Goal: Task Accomplishment & Management: Manage account settings

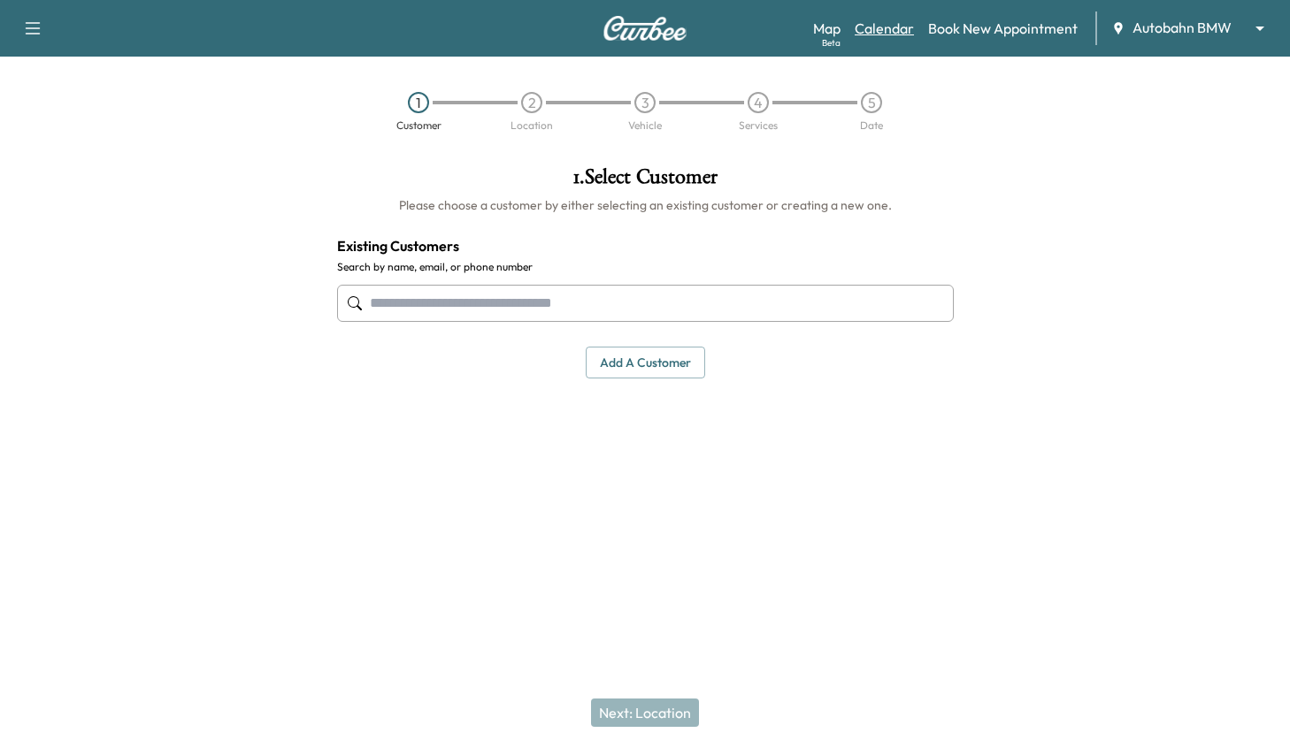
click at [879, 26] on link "Calendar" at bounding box center [883, 28] width 59 height 21
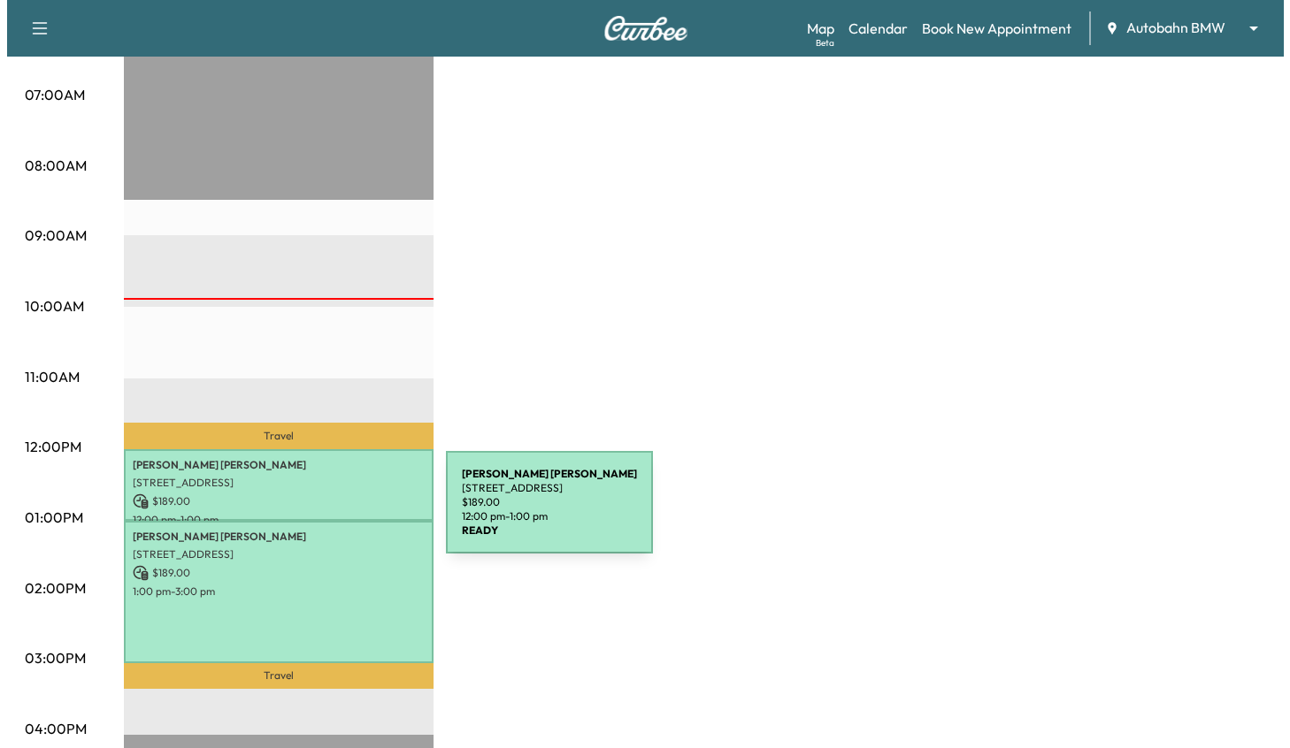
scroll to position [442, 0]
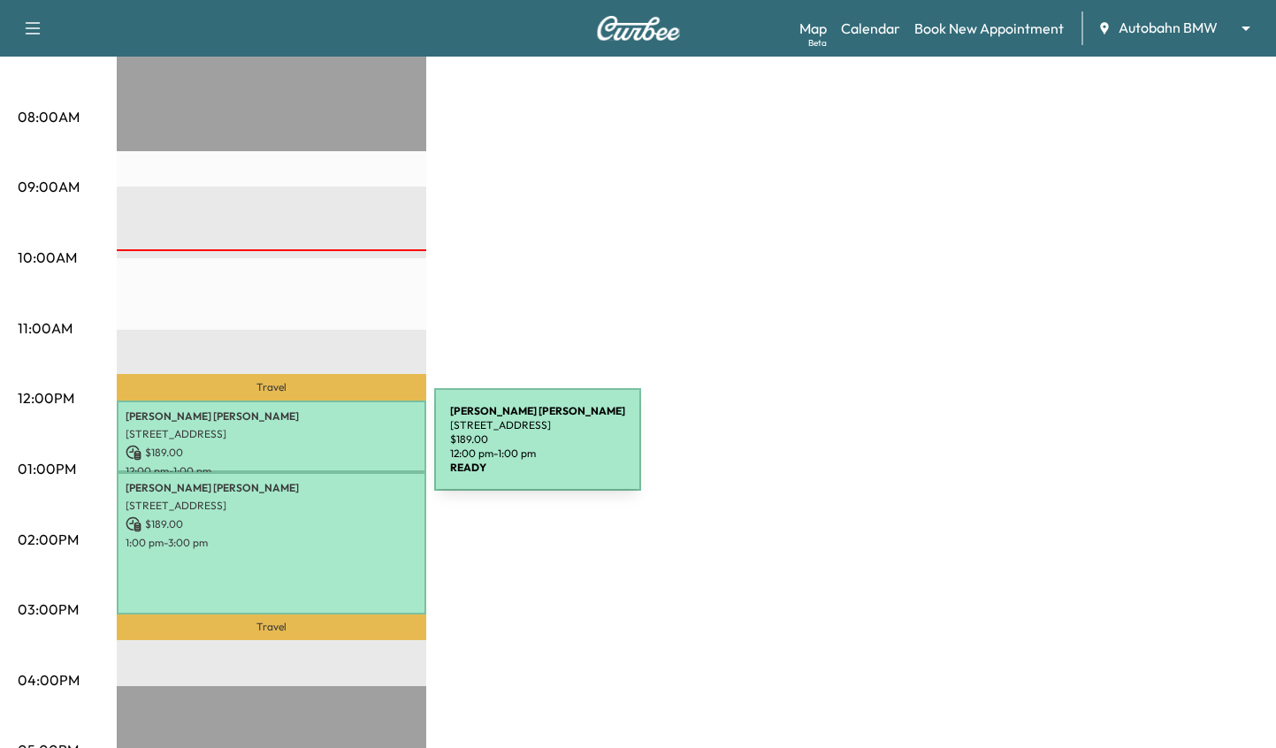
click at [302, 450] on p "$ 189.00" at bounding box center [272, 453] width 292 height 16
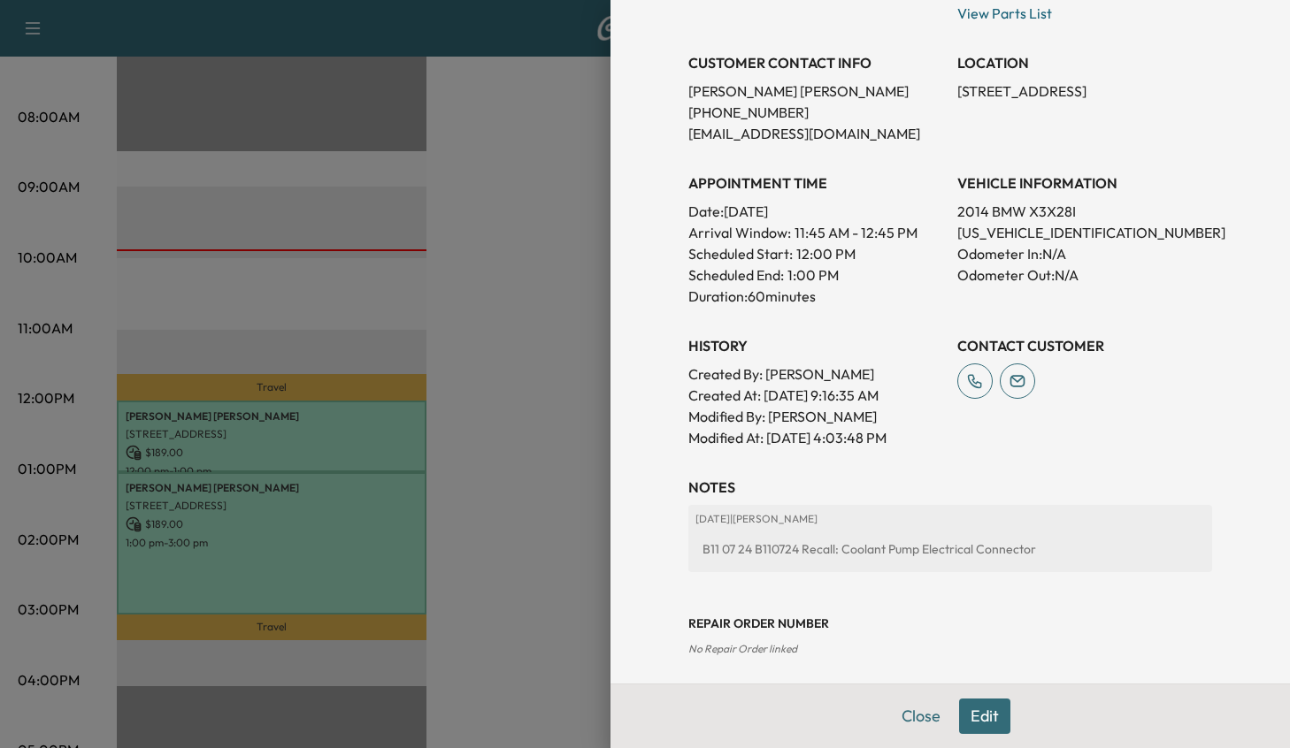
scroll to position [423, 0]
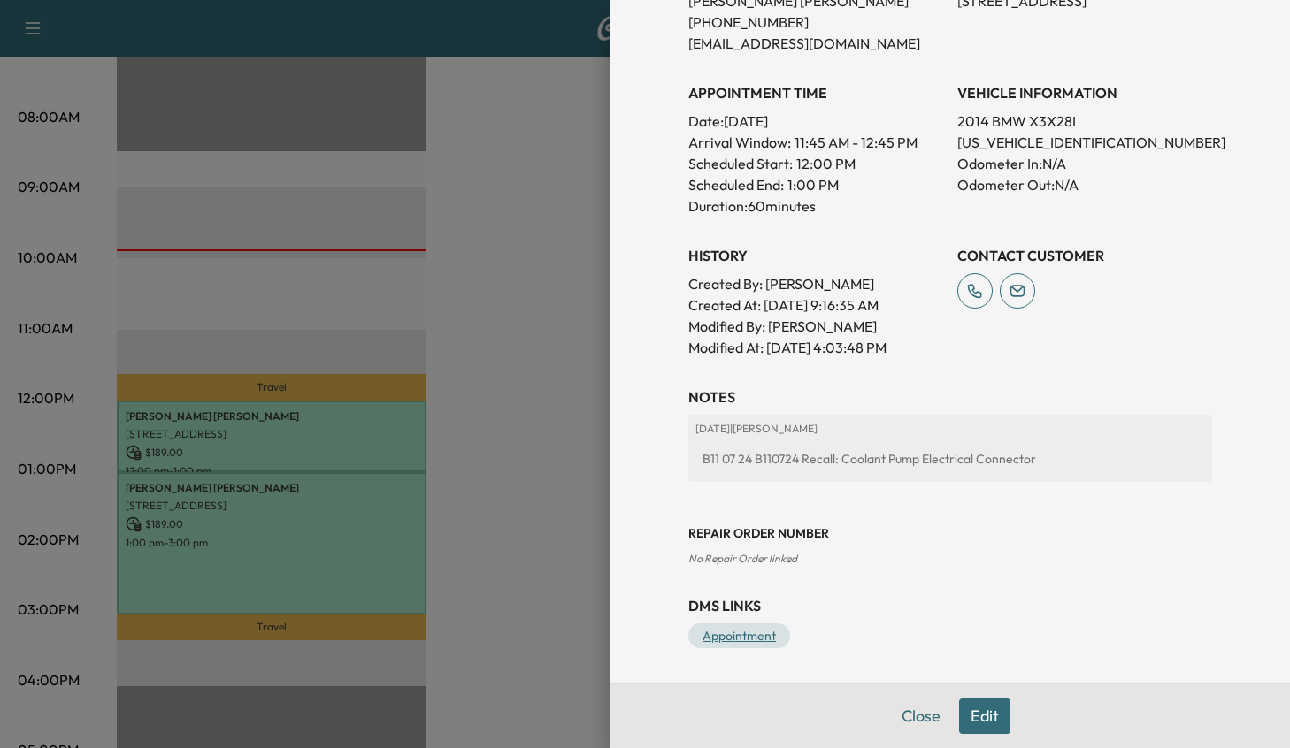
click at [742, 629] on link "Appointment" at bounding box center [739, 636] width 102 height 25
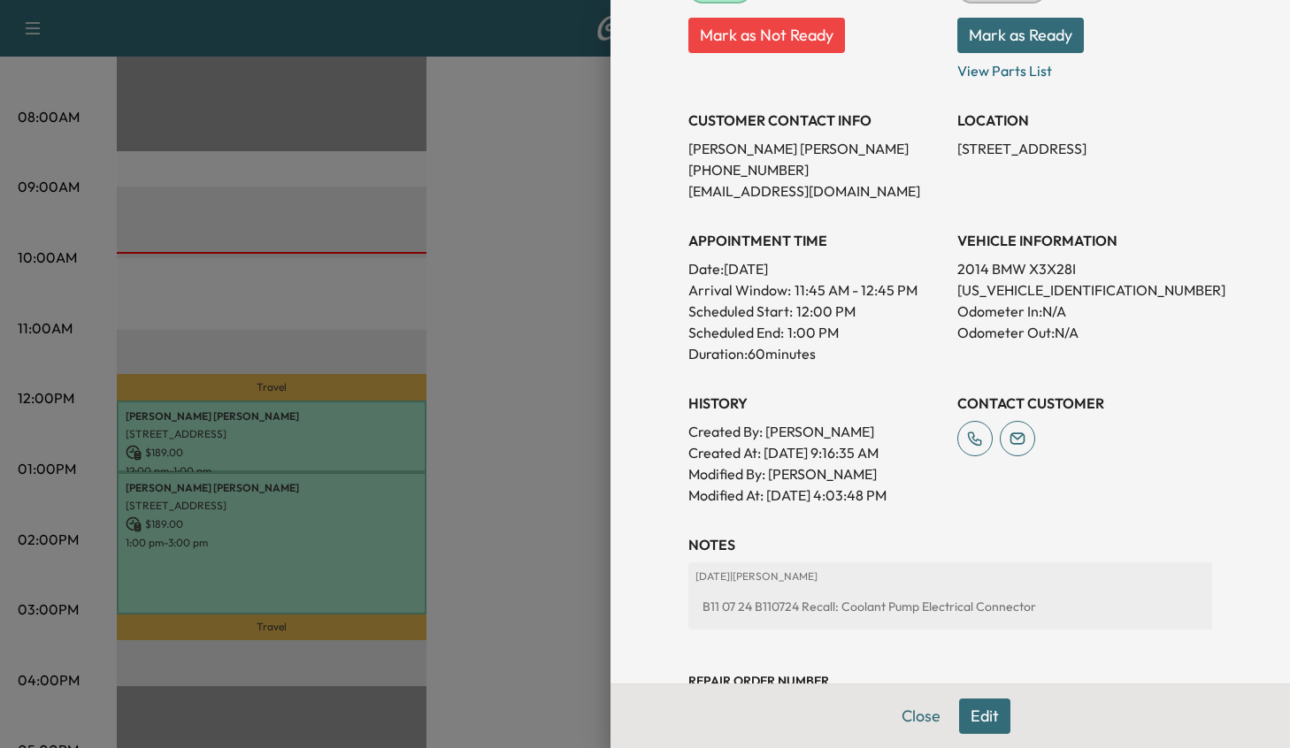
scroll to position [246, 0]
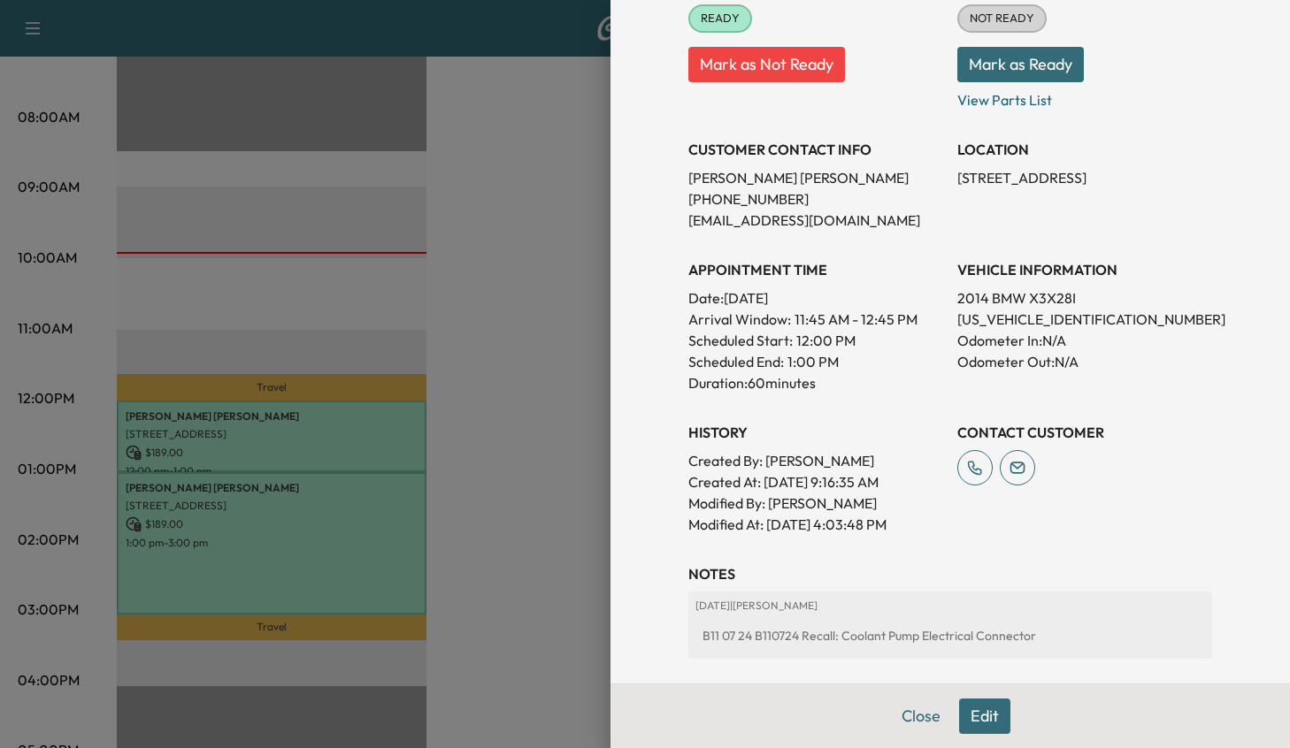
click at [1032, 71] on button "Mark as Ready" at bounding box center [1020, 64] width 126 height 35
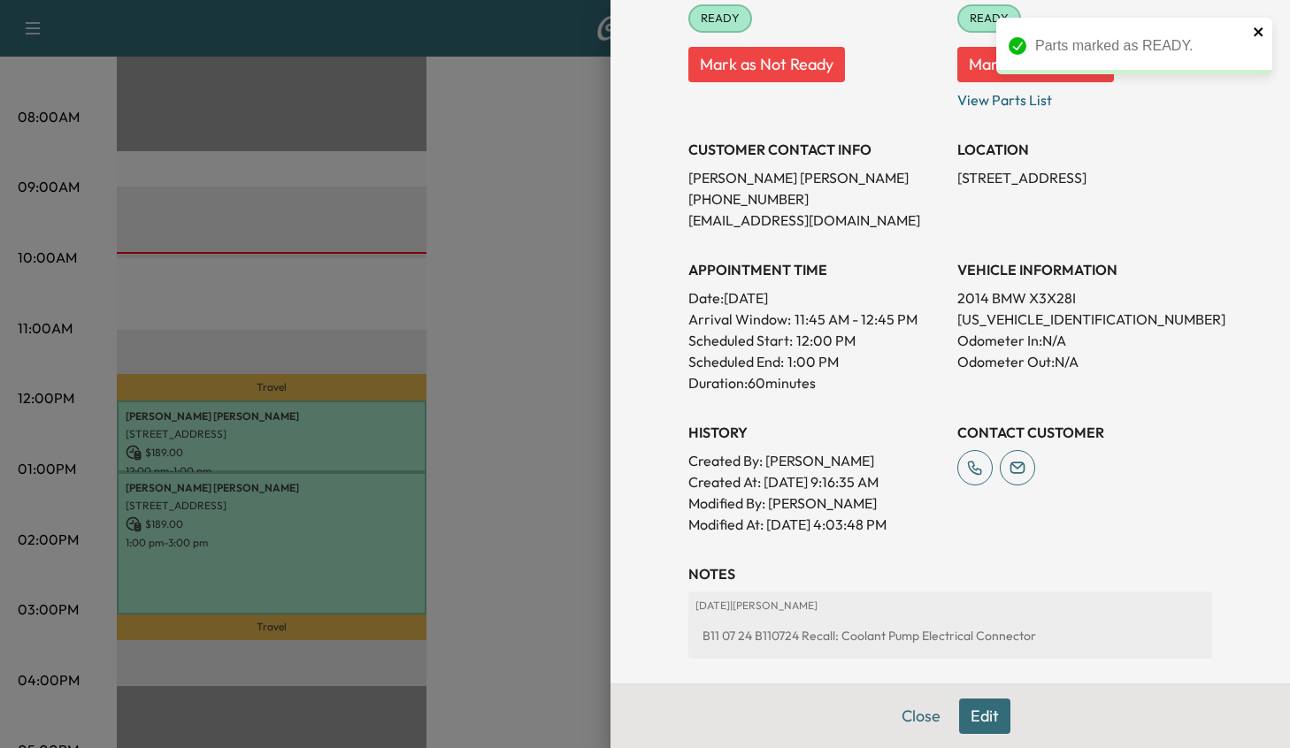
click at [1261, 33] on icon "close" at bounding box center [1258, 32] width 12 height 14
drag, startPoint x: 919, startPoint y: 724, endPoint x: 791, endPoint y: 692, distance: 132.4
click at [918, 724] on button "Close" at bounding box center [921, 716] width 62 height 35
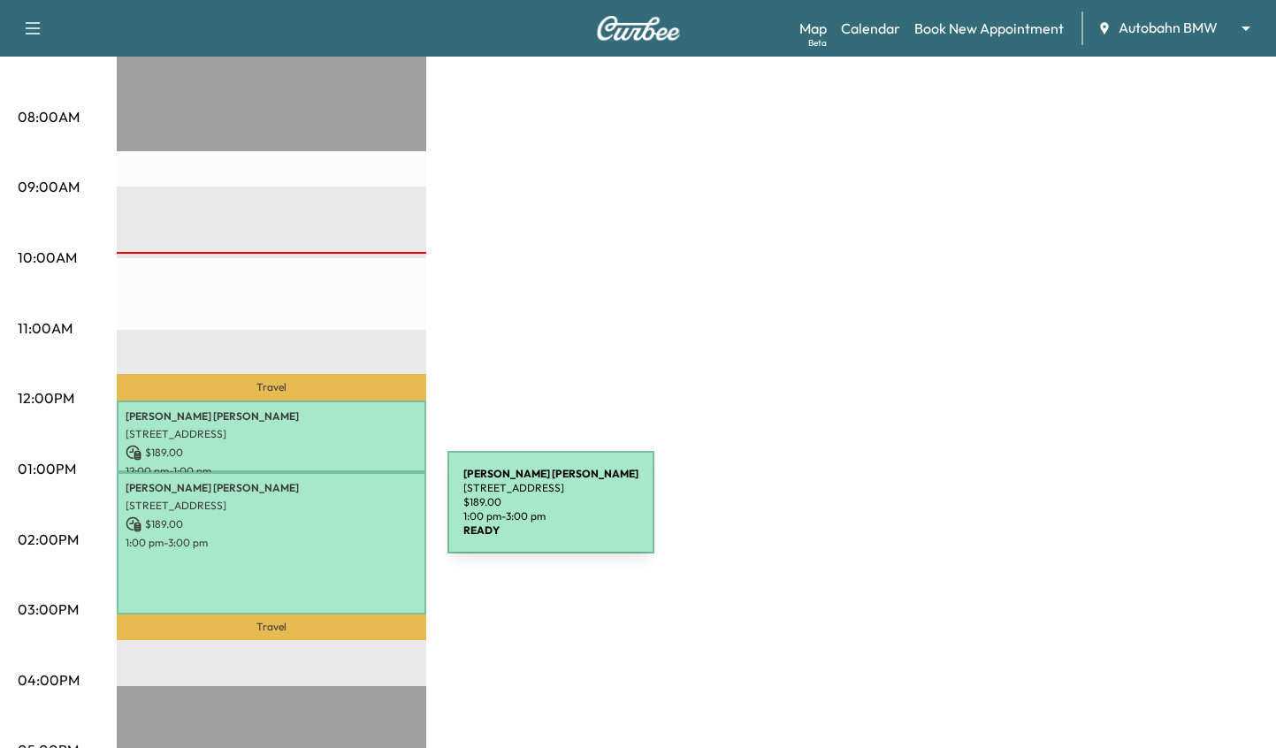
click at [315, 517] on p "$ 189.00" at bounding box center [272, 525] width 292 height 16
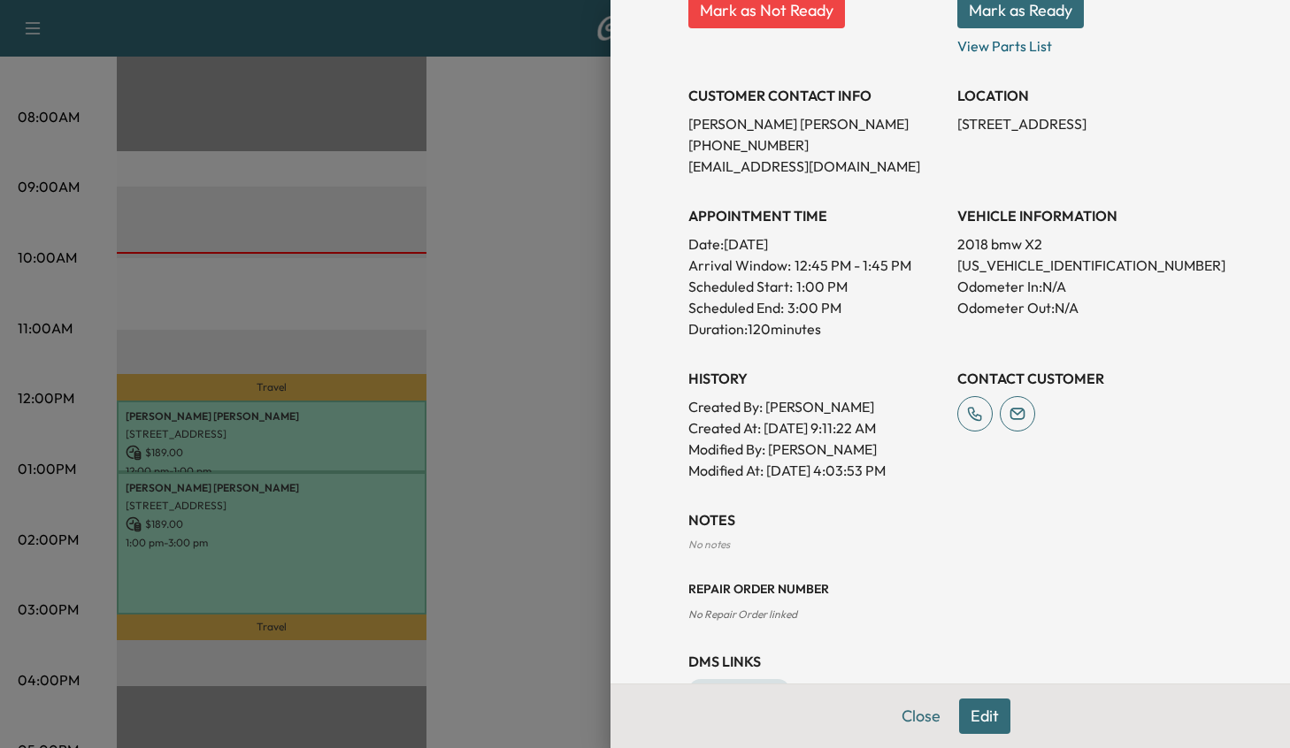
scroll to position [356, 0]
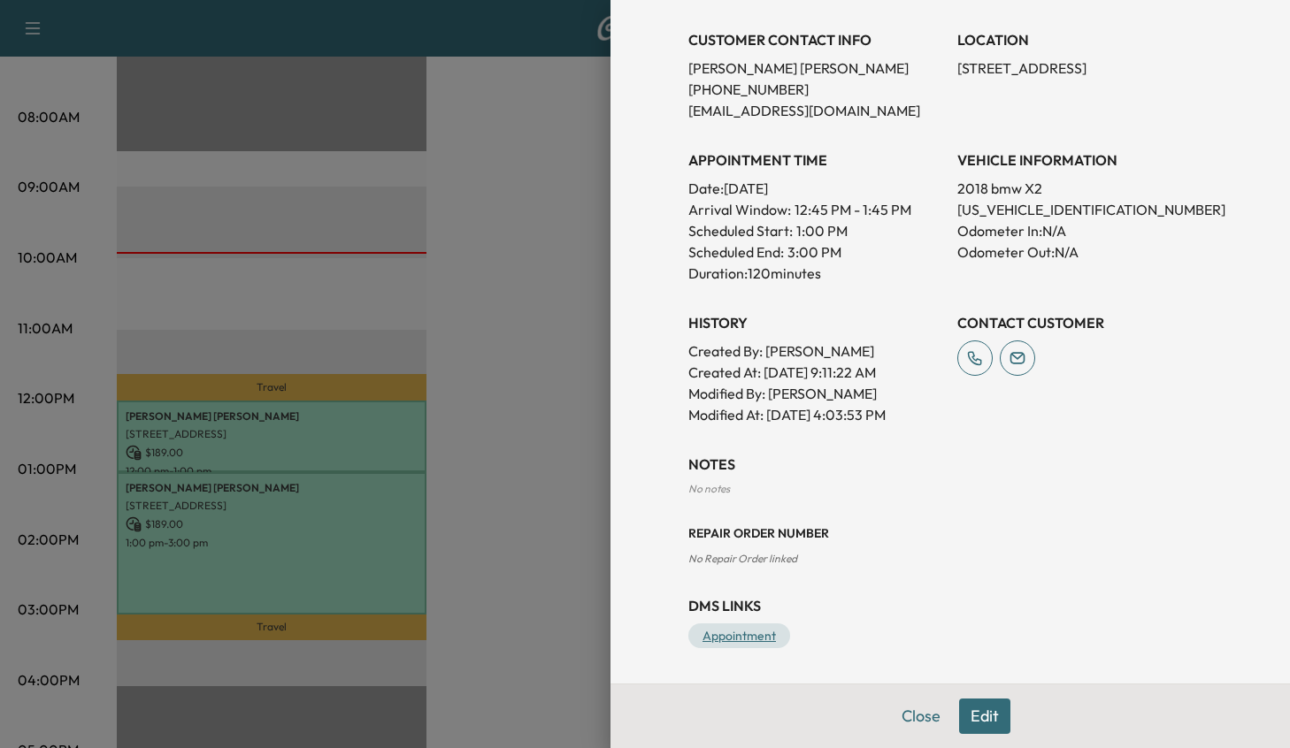
click at [718, 642] on link "Appointment" at bounding box center [739, 636] width 102 height 25
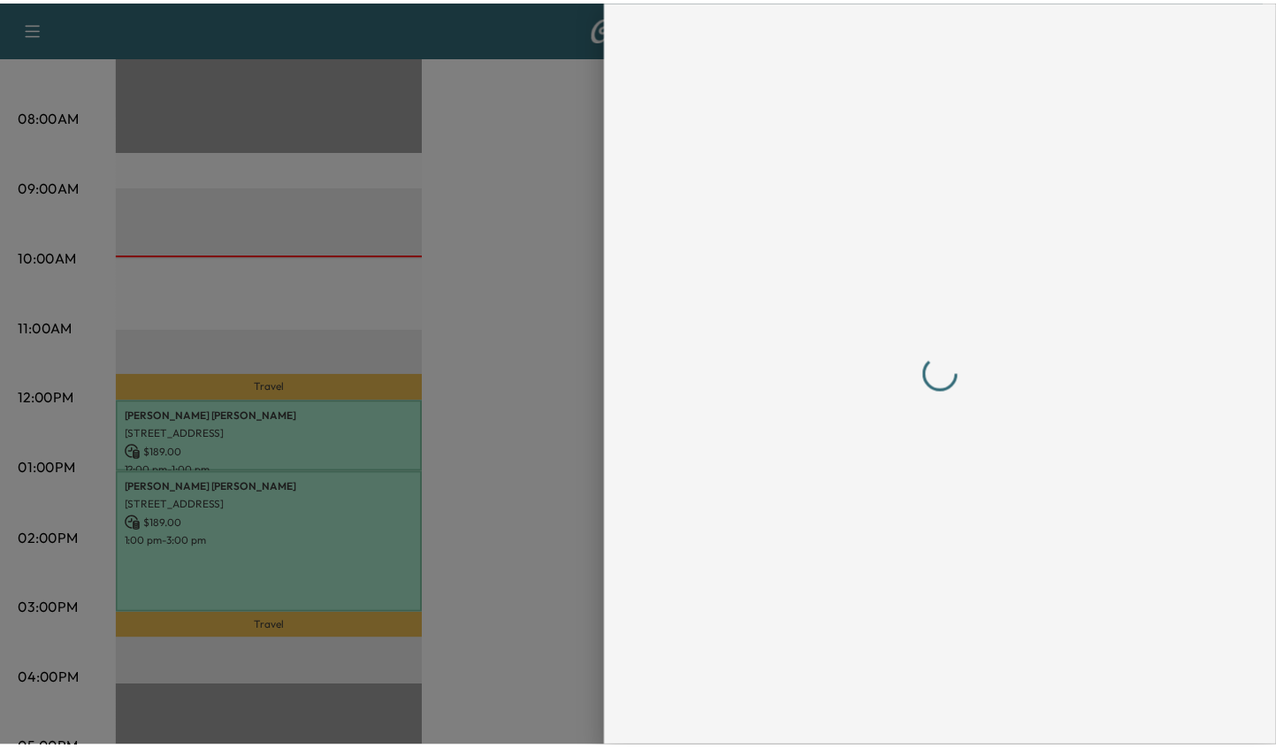
scroll to position [0, 0]
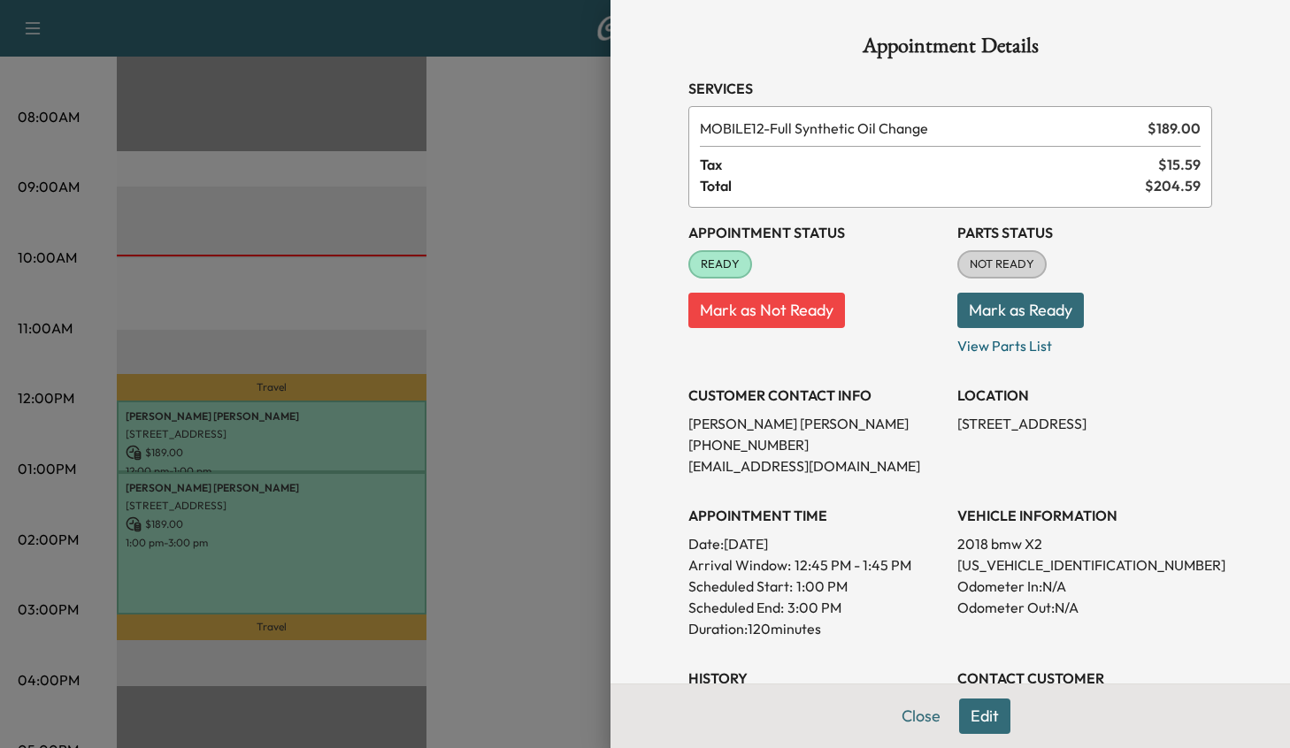
click at [1002, 298] on button "Mark as Ready" at bounding box center [1020, 310] width 126 height 35
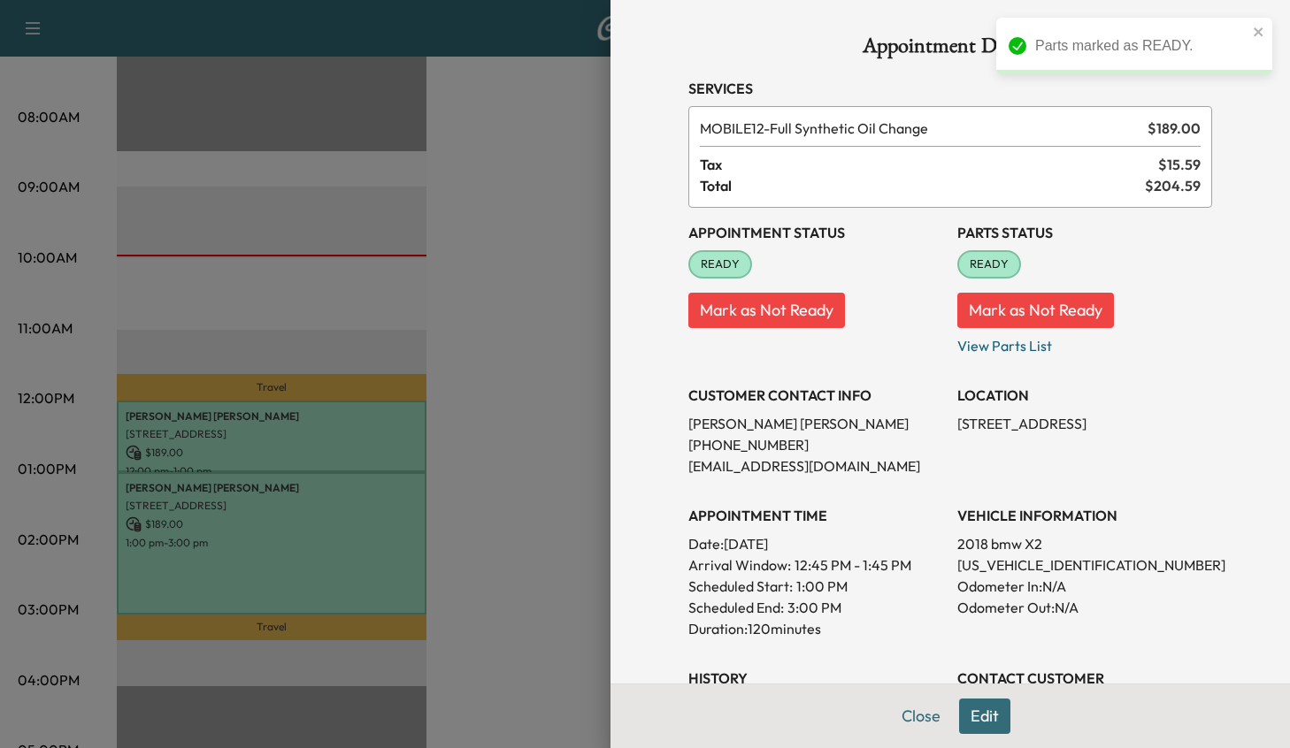
click at [907, 742] on div "Close Edit" at bounding box center [949, 716] width 679 height 65
click at [908, 726] on button "Close" at bounding box center [921, 716] width 62 height 35
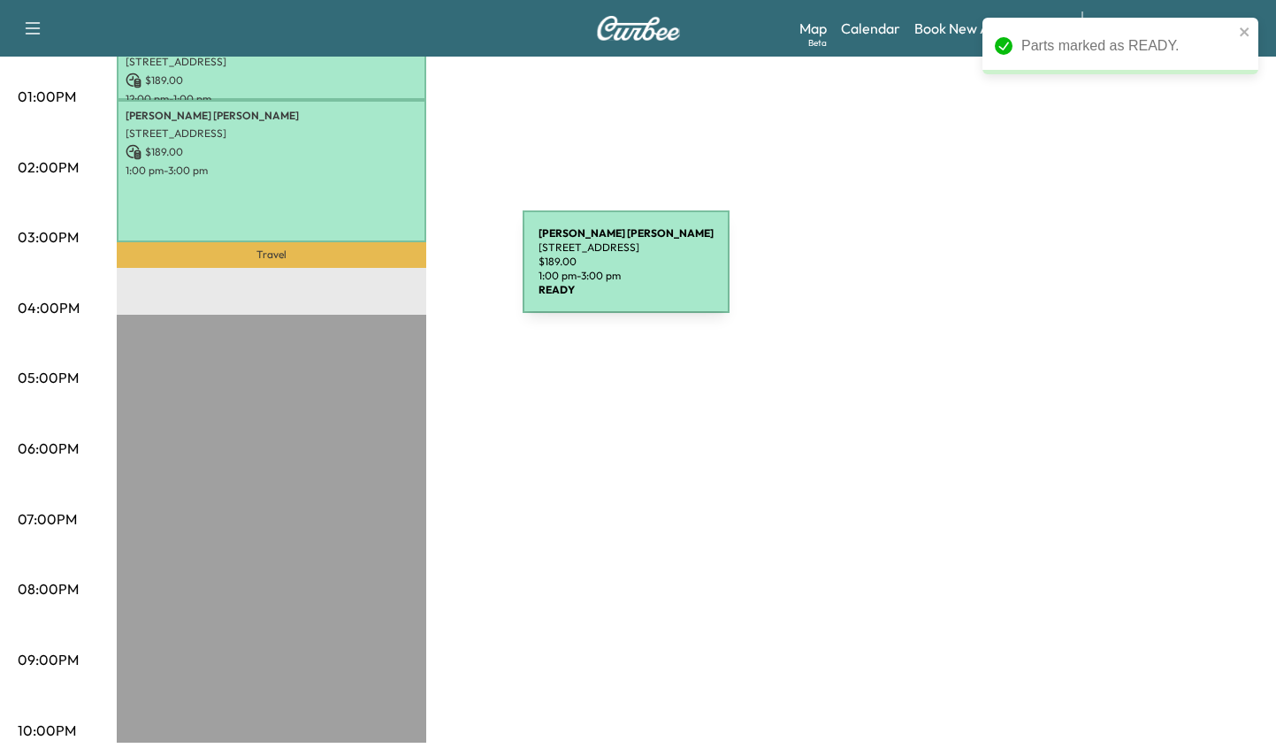
scroll to position [650, 0]
